Goal: Task Accomplishment & Management: Complete application form

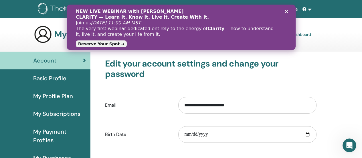
click at [286, 11] on icon "Kapat" at bounding box center [286, 11] width 3 height 3
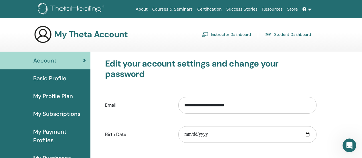
click at [221, 31] on link "Instructor Dashboard" at bounding box center [226, 34] width 49 height 9
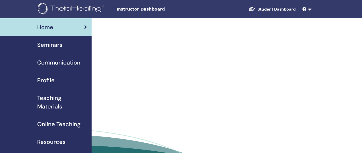
click at [60, 42] on span "Seminars" at bounding box center [49, 45] width 25 height 9
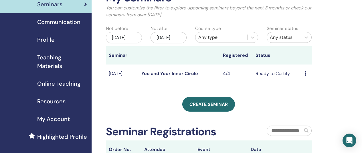
scroll to position [57, 0]
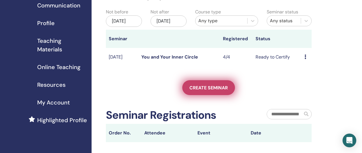
click at [205, 91] on span "Create seminar" at bounding box center [209, 88] width 38 height 6
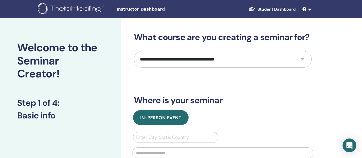
click at [198, 63] on select "**********" at bounding box center [223, 59] width 178 height 17
select select "**"
click at [134, 51] on select "**********" at bounding box center [223, 59] width 178 height 17
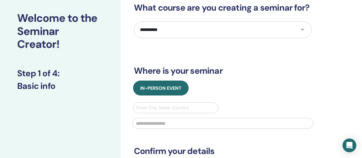
scroll to position [57, 0]
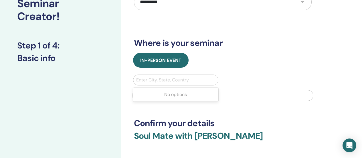
click at [171, 82] on div at bounding box center [175, 80] width 79 height 8
type input "*"
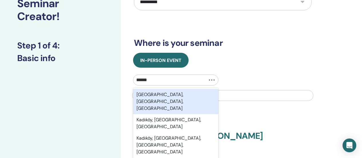
type input "*******"
click at [170, 93] on div "Kadıköy, İstanbul, TUR" at bounding box center [176, 101] width 86 height 25
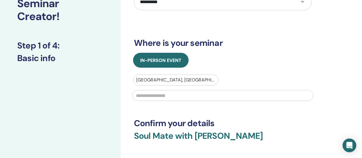
click at [170, 93] on input "text" at bounding box center [222, 95] width 181 height 11
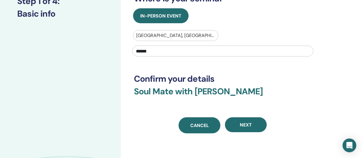
scroll to position [143, 0]
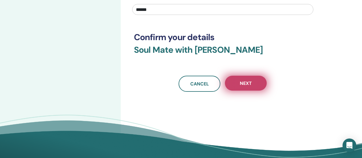
type input "******"
click at [235, 86] on button "Next" at bounding box center [246, 83] width 42 height 15
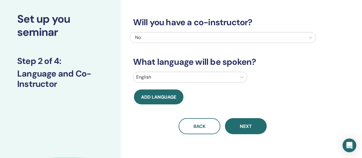
scroll to position [0, 0]
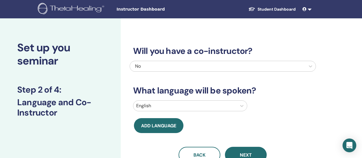
click at [209, 101] on div "English" at bounding box center [184, 106] width 103 height 10
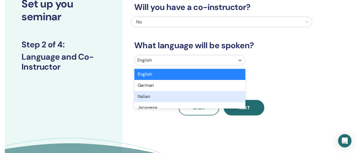
scroll to position [44, 0]
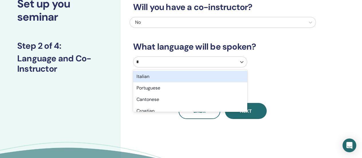
type input "**"
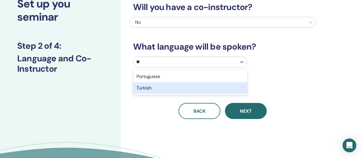
click at [178, 91] on div "Turkish" at bounding box center [190, 87] width 114 height 11
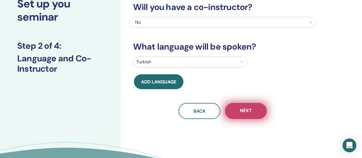
click at [237, 108] on button "Next" at bounding box center [246, 111] width 42 height 16
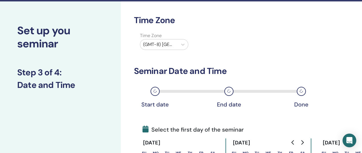
scroll to position [15, 0]
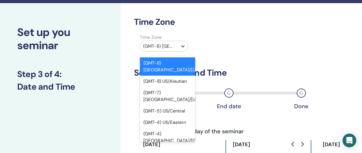
click at [180, 46] on icon at bounding box center [183, 47] width 6 height 6
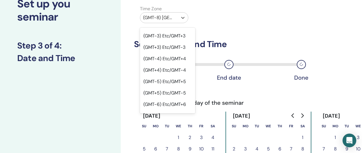
scroll to position [401, 0]
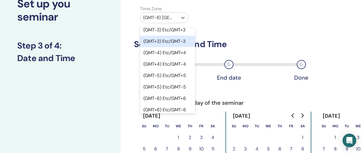
click at [170, 36] on div "(GMT+3) Etc/GMT-3" at bounding box center [167, 41] width 55 height 11
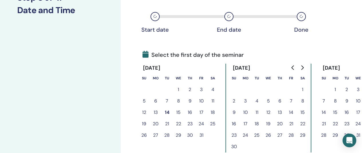
scroll to position [101, 0]
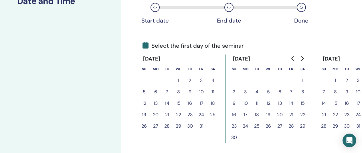
click at [166, 104] on button "14" at bounding box center [167, 103] width 11 height 11
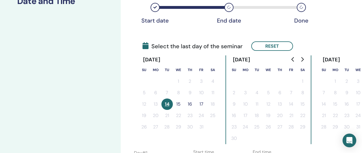
click at [177, 105] on button "15" at bounding box center [178, 104] width 11 height 11
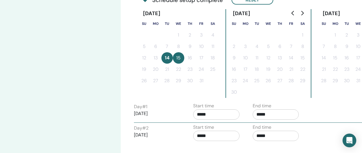
scroll to position [158, 0]
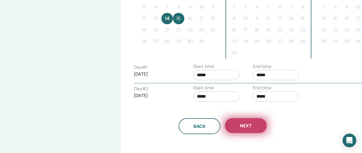
click at [242, 126] on span "Next" at bounding box center [246, 126] width 12 height 6
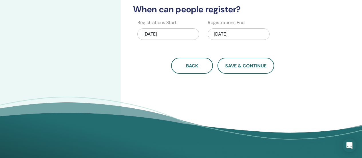
scroll to position [44, 0]
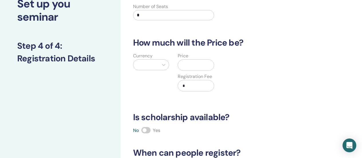
click at [158, 14] on input "*" at bounding box center [173, 15] width 81 height 10
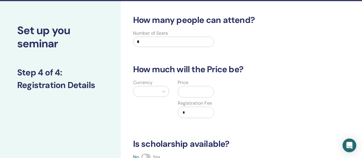
scroll to position [15, 0]
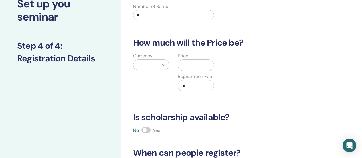
type input "*"
click at [161, 66] on icon at bounding box center [164, 65] width 6 height 6
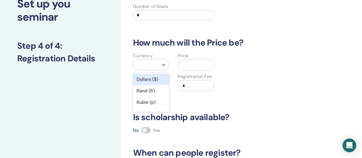
scroll to position [47, 0]
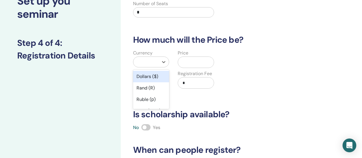
click at [161, 75] on div "Dollars ($)" at bounding box center [151, 76] width 36 height 11
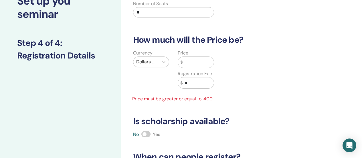
click at [189, 62] on input "text" at bounding box center [198, 62] width 31 height 11
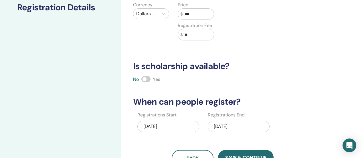
scroll to position [104, 0]
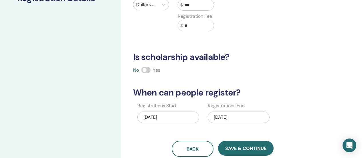
type input "***"
click at [145, 69] on span at bounding box center [145, 70] width 9 height 6
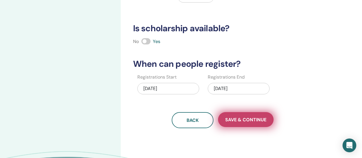
click at [236, 117] on span "Save & Continue" at bounding box center [245, 120] width 41 height 6
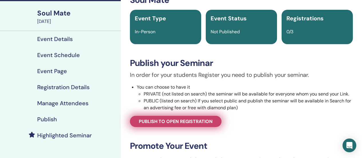
scroll to position [57, 0]
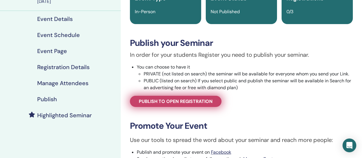
click at [201, 101] on span "Publish to open registration" at bounding box center [176, 101] width 74 height 6
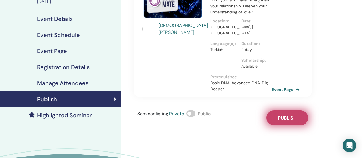
click at [288, 118] on span "Publish" at bounding box center [287, 118] width 19 height 6
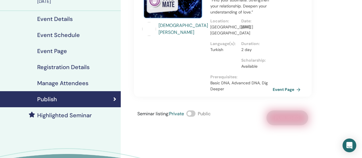
click at [284, 90] on link "Event Page" at bounding box center [288, 89] width 30 height 9
